Goal: Task Accomplishment & Management: Complete application form

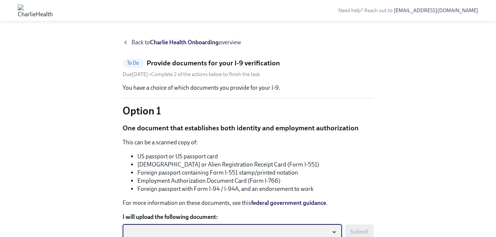
scroll to position [3, 0]
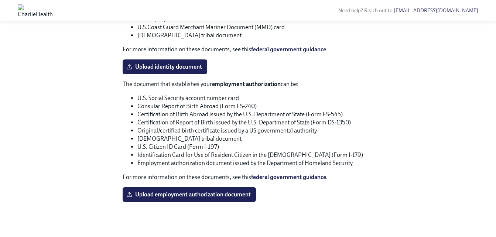
scroll to position [361, 0]
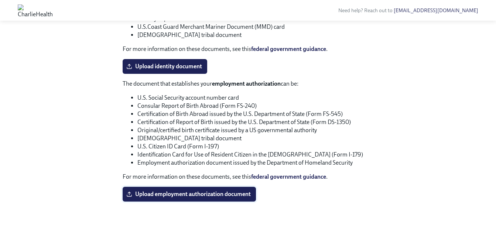
click at [171, 192] on span "Upload employment authorization document" at bounding box center [189, 193] width 123 height 7
click at [0, 0] on input "Upload employment authorization document" at bounding box center [0, 0] width 0 height 0
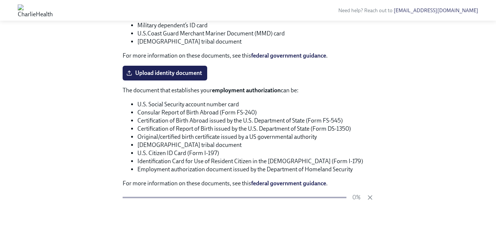
scroll to position [354, 0]
click at [369, 197] on icon "button" at bounding box center [370, 198] width 4 height 4
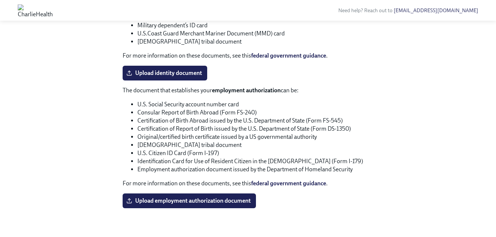
click at [158, 200] on span "Upload employment authorization document" at bounding box center [189, 200] width 123 height 7
click at [0, 0] on input "Upload employment authorization document" at bounding box center [0, 0] width 0 height 0
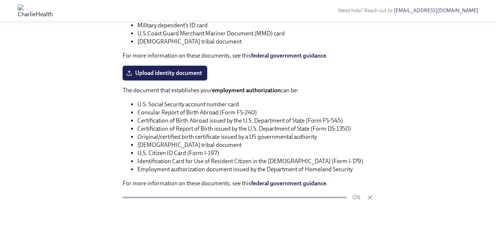
click at [139, 75] on span "Upload identity document" at bounding box center [165, 72] width 74 height 7
click at [0, 0] on input "Upload identity document" at bounding box center [0, 0] width 0 height 0
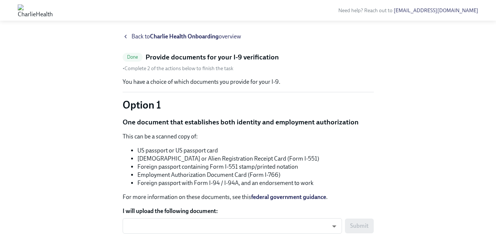
scroll to position [0, 0]
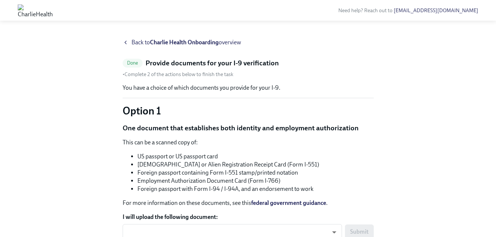
click at [182, 42] on strong "Charlie Health Onboarding" at bounding box center [184, 42] width 69 height 7
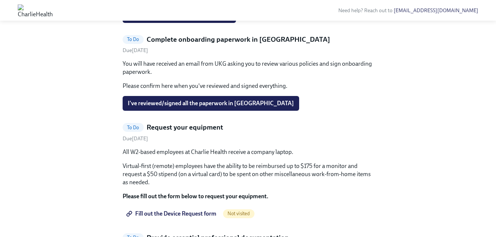
scroll to position [399, 0]
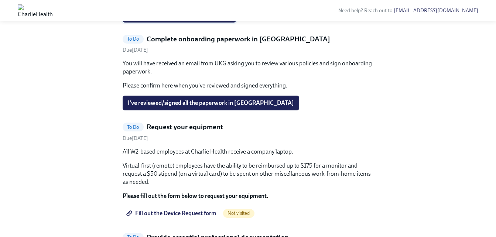
click at [161, 19] on span "I've provided all requested info in Checkr" at bounding box center [179, 14] width 103 height 7
click at [87, 148] on div "Hi [PERSON_NAME]! This is your personal task list for [PERSON_NAME] Health Onbo…" at bounding box center [248, 109] width 472 height 939
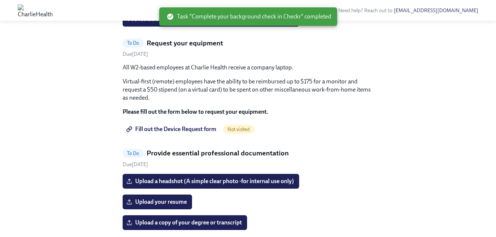
scroll to position [399, 0]
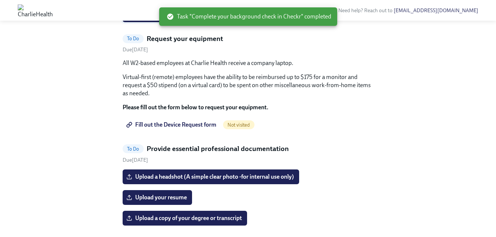
click at [162, 18] on span "I've reviewed/signed all the paperwork in [GEOGRAPHIC_DATA]" at bounding box center [211, 14] width 166 height 7
click at [84, 163] on div "Hi [PERSON_NAME]! This is your personal task list for [PERSON_NAME] Health Onbo…" at bounding box center [248, 77] width 472 height 876
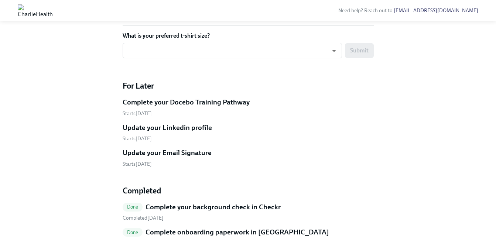
scroll to position [561, 0]
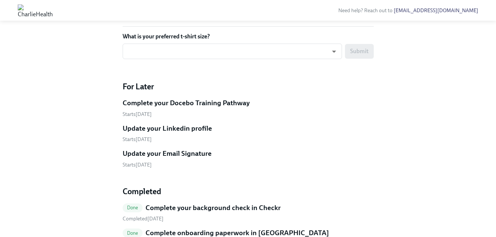
click at [0, 0] on input "Upload a copy of your degree or transcript" at bounding box center [0, 0] width 0 height 0
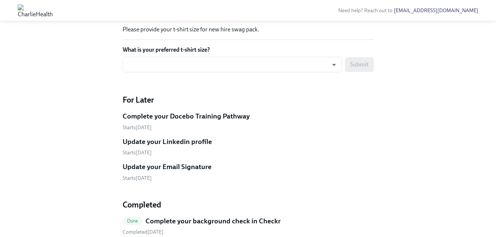
scroll to position [546, 0]
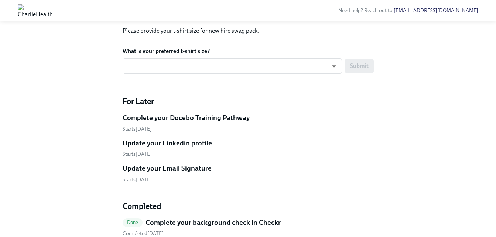
click at [0, 0] on input "Upload your resume" at bounding box center [0, 0] width 0 height 0
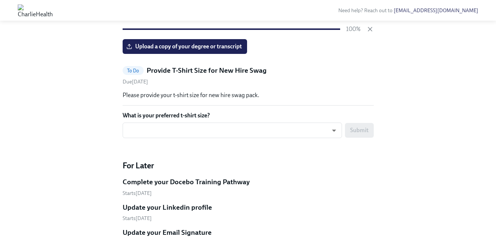
scroll to position [474, 0]
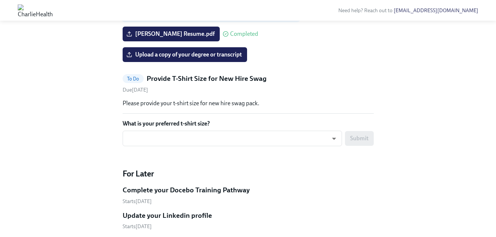
click at [161, 17] on span "Upload a headshot (A simple clear photo -for internal use only)" at bounding box center [211, 13] width 166 height 7
click at [0, 0] on input "Upload a headshot (A simple clear photo -for internal use only)" at bounding box center [0, 0] width 0 height 0
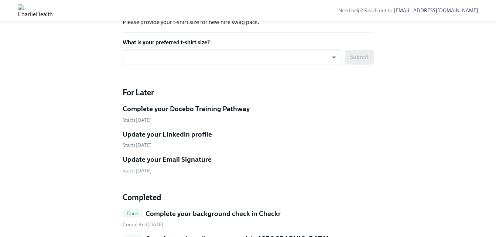
scroll to position [553, 0]
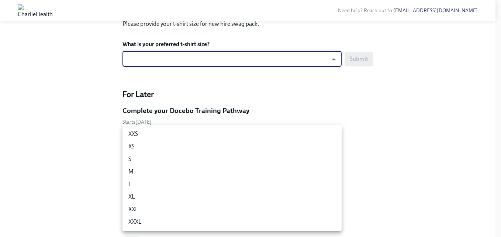
click at [133, 172] on li "M" at bounding box center [232, 171] width 219 height 13
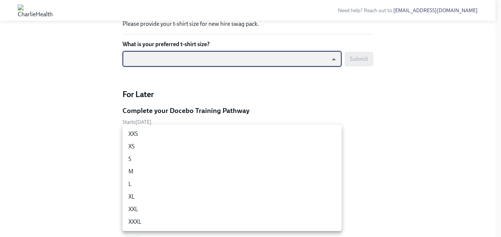
type input "UEGyU4SCa"
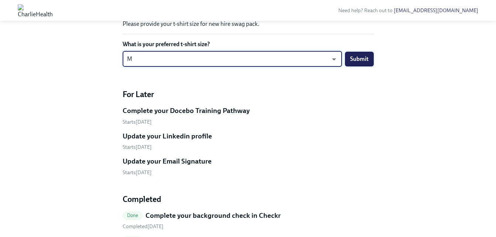
click at [357, 63] on span "Submit" at bounding box center [359, 58] width 18 height 7
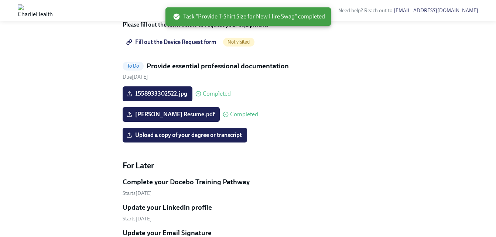
scroll to position [389, 0]
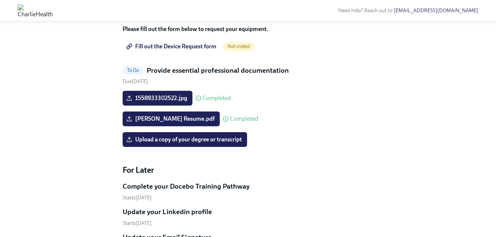
click at [175, 50] on span "Fill out the Device Request form" at bounding box center [172, 46] width 89 height 7
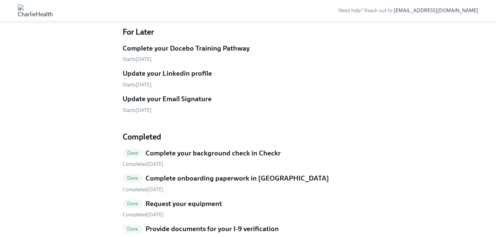
scroll to position [418, 0]
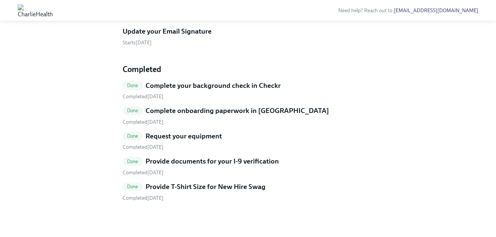
scroll to position [602, 0]
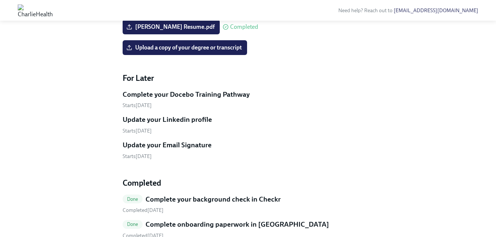
scroll to position [399, 0]
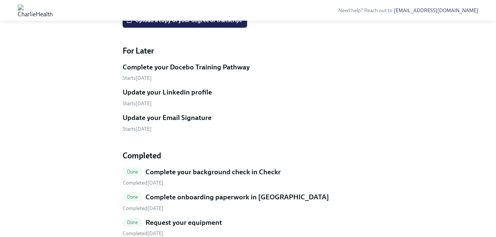
click at [169, 24] on span "Upload a copy of your degree or transcript" at bounding box center [185, 20] width 114 height 7
click at [0, 0] on input "Upload a copy of your degree or transcript" at bounding box center [0, 0] width 0 height 0
